Goal: Check status: Check status

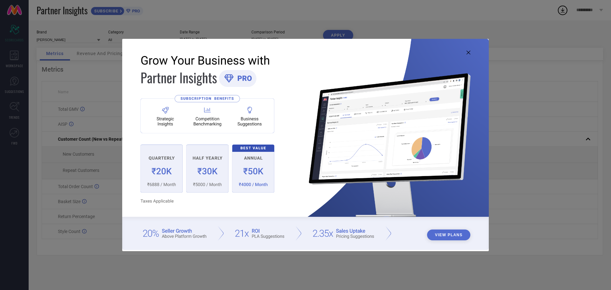
click at [471, 50] on img at bounding box center [305, 144] width 367 height 211
click at [468, 52] on icon at bounding box center [468, 53] width 4 height 4
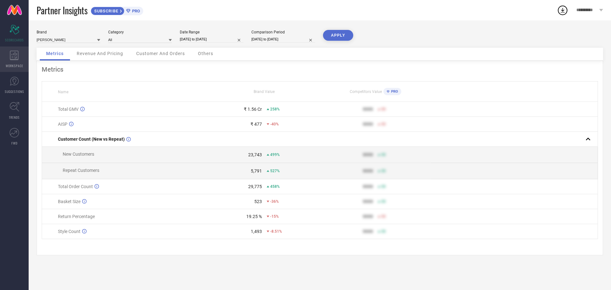
click at [10, 54] on icon at bounding box center [14, 56] width 9 height 10
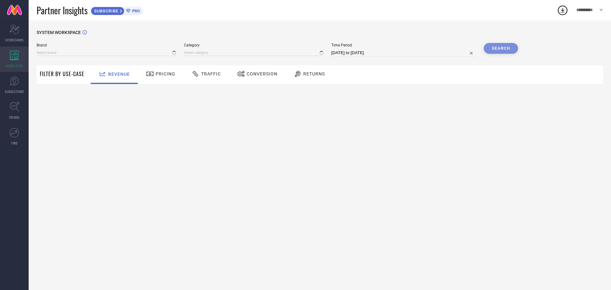
type input "[PERSON_NAME]"
type input "All"
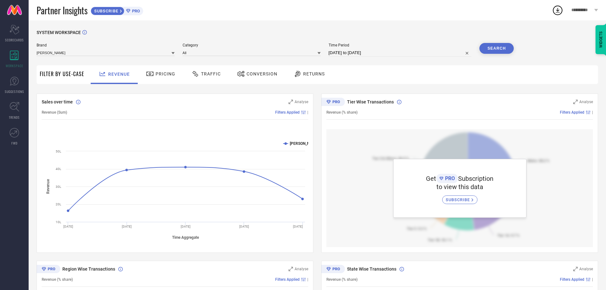
click at [132, 11] on span "PRO" at bounding box center [135, 11] width 10 height 5
click at [212, 74] on span "Traffic" at bounding box center [211, 73] width 20 height 5
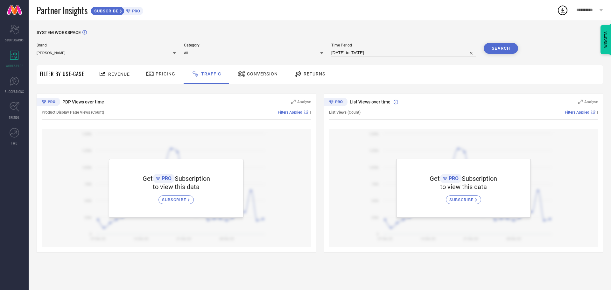
click at [259, 75] on span "Conversion" at bounding box center [262, 73] width 31 height 5
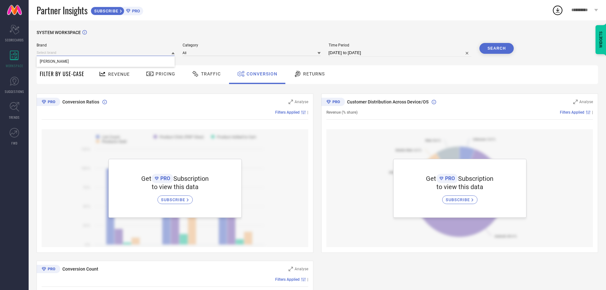
click at [112, 53] on input at bounding box center [106, 52] width 138 height 7
click at [247, 55] on input at bounding box center [252, 52] width 138 height 7
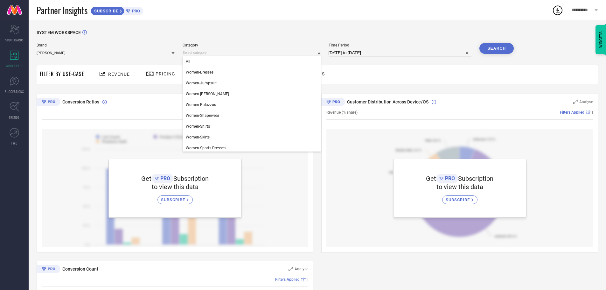
click at [247, 54] on input at bounding box center [252, 52] width 138 height 7
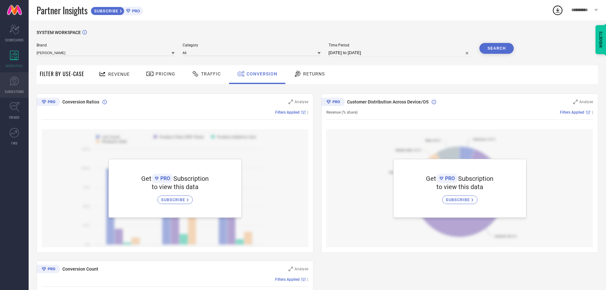
click at [19, 84] on icon at bounding box center [15, 81] width 10 height 10
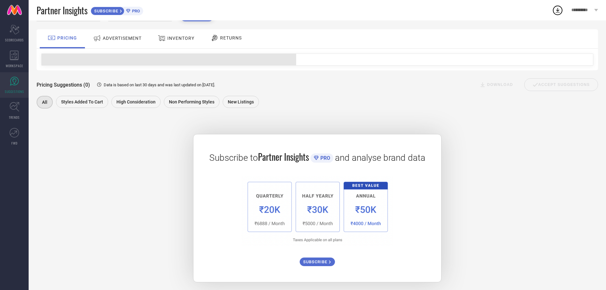
scroll to position [38, 0]
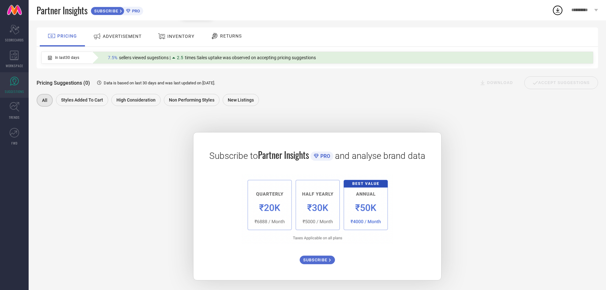
click at [283, 219] on img at bounding box center [317, 209] width 151 height 70
click at [284, 220] on img at bounding box center [317, 209] width 151 height 70
click at [274, 72] on div "Pricing Suggestions (0) Data is based on last 30 days and was last updated on […" at bounding box center [318, 88] width 562 height 40
drag, startPoint x: 121, startPoint y: 26, endPoint x: 122, endPoint y: 30, distance: 3.9
click at [121, 27] on div "ADVERTISEMENT" at bounding box center [117, 36] width 64 height 19
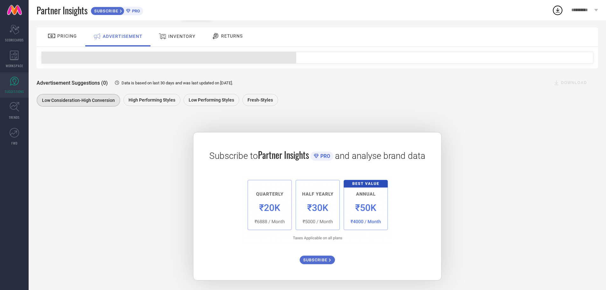
click at [165, 37] on icon at bounding box center [163, 36] width 8 height 8
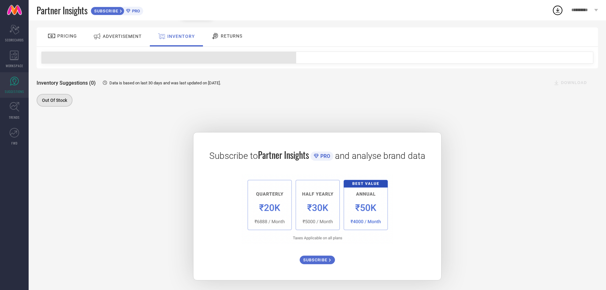
click at [223, 32] on div "RETURNS" at bounding box center [227, 36] width 34 height 11
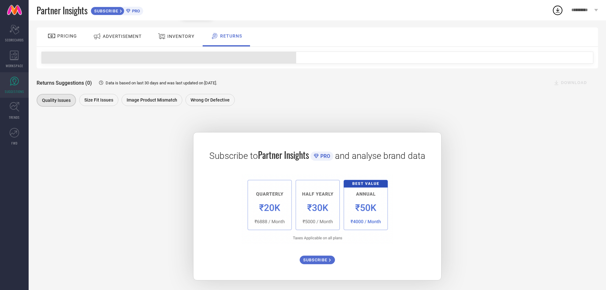
click at [58, 39] on div "PRICING" at bounding box center [62, 36] width 32 height 11
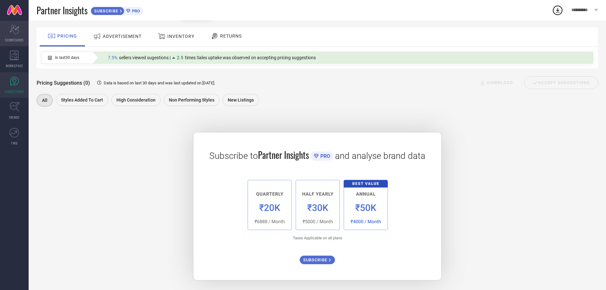
click at [20, 33] on div "Scorecard SCORECARDS" at bounding box center [14, 33] width 29 height 25
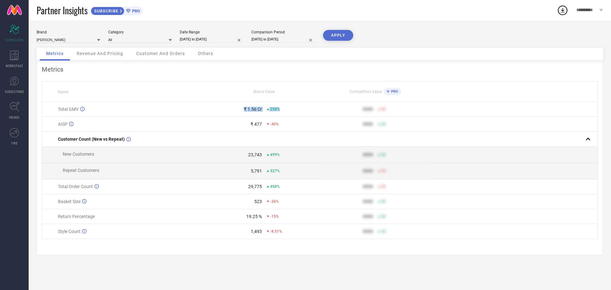
drag, startPoint x: 222, startPoint y: 111, endPoint x: 279, endPoint y: 115, distance: 57.1
click at [279, 115] on td "₹ 1.56 Cr 258%" at bounding box center [264, 109] width 111 height 15
click at [281, 113] on td "₹ 1.56 Cr 258%" at bounding box center [264, 109] width 111 height 15
drag, startPoint x: 287, startPoint y: 112, endPoint x: 244, endPoint y: 110, distance: 43.3
click at [244, 110] on div "₹ 1.56 Cr 258%" at bounding box center [264, 109] width 110 height 5
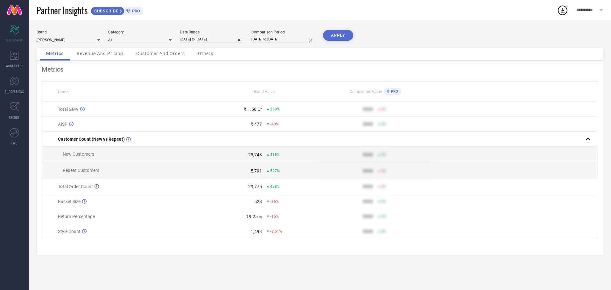
click at [246, 130] on td "₹ 477 -40%" at bounding box center [264, 124] width 111 height 15
click at [256, 127] on div "₹ 477" at bounding box center [255, 124] width 11 height 5
select select "6"
select select "2025"
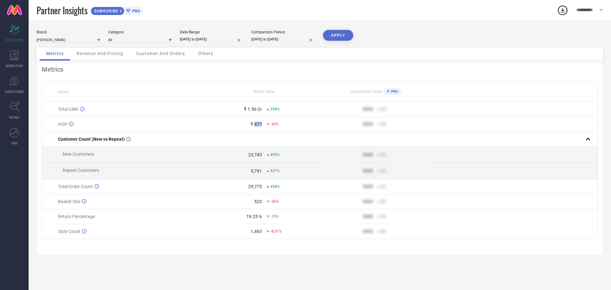
select select "7"
select select "2025"
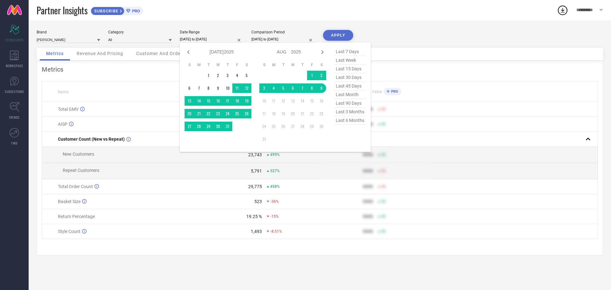
click at [207, 41] on input "[DATE] to [DATE]" at bounding box center [212, 39] width 64 height 7
click at [210, 75] on td "1" at bounding box center [209, 76] width 10 height 10
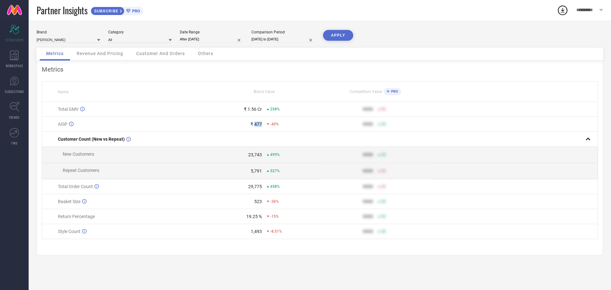
type input "[DATE] to [DATE]"
click at [336, 37] on button "APPLY" at bounding box center [338, 35] width 30 height 11
click at [259, 123] on div "₹ 491" at bounding box center [255, 124] width 11 height 5
copy div "491"
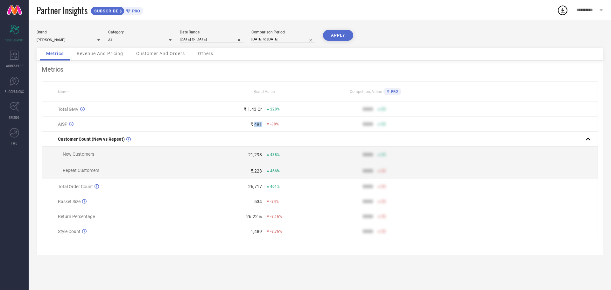
click at [261, 128] on td "₹ 491 -38%" at bounding box center [264, 124] width 111 height 15
click at [259, 128] on td "₹ 491 -38%" at bounding box center [264, 124] width 111 height 15
click at [258, 125] on div "₹ 491" at bounding box center [255, 124] width 11 height 5
